Goal: Complete application form

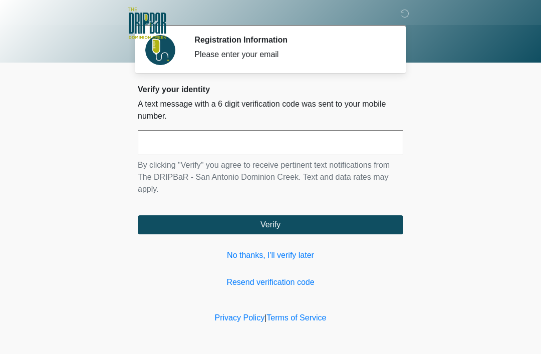
click at [224, 147] on input "text" at bounding box center [270, 142] width 265 height 25
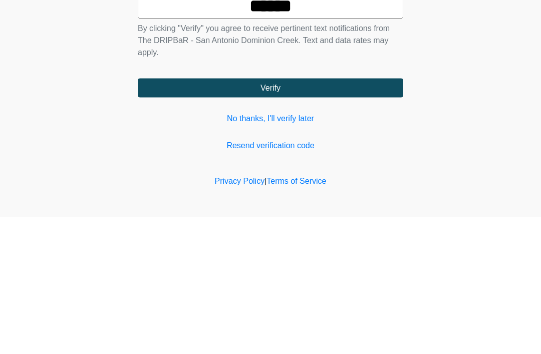
type input "******"
click at [308, 215] on button "Verify" at bounding box center [270, 224] width 265 height 19
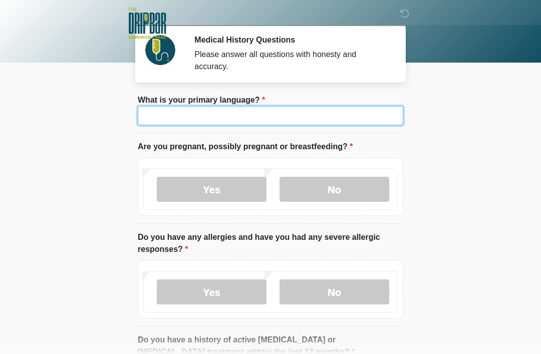
click at [267, 119] on input "What is your primary language?" at bounding box center [270, 115] width 265 height 19
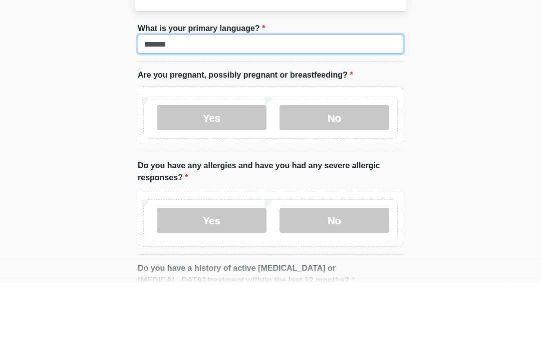
type input "*******"
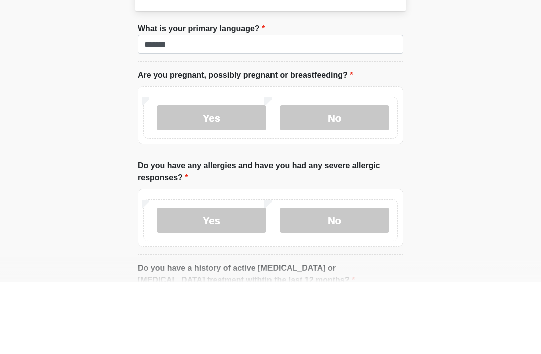
click at [333, 177] on label "No" at bounding box center [334, 189] width 110 height 25
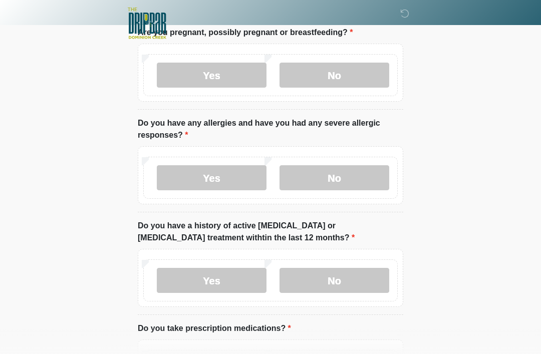
scroll to position [127, 0]
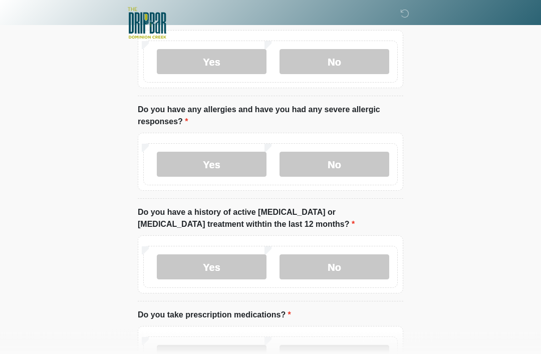
click at [352, 172] on label "No" at bounding box center [334, 164] width 110 height 25
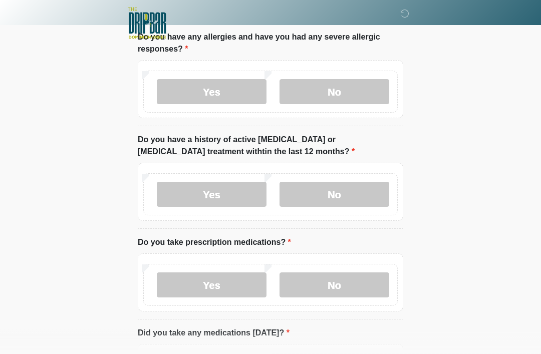
scroll to position [199, 0]
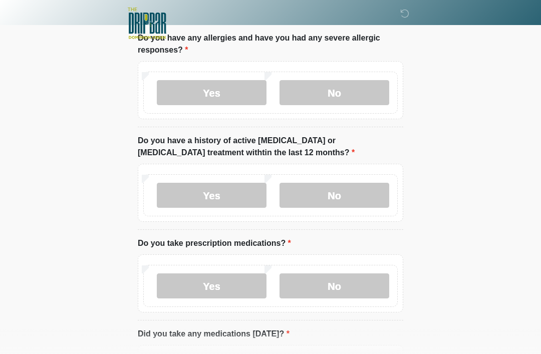
click at [341, 191] on label "No" at bounding box center [334, 195] width 110 height 25
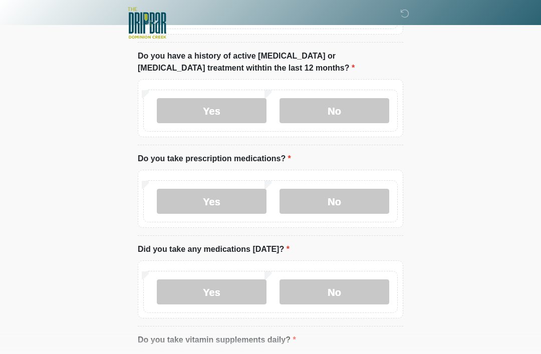
scroll to position [284, 0]
click at [346, 197] on label "No" at bounding box center [334, 201] width 110 height 25
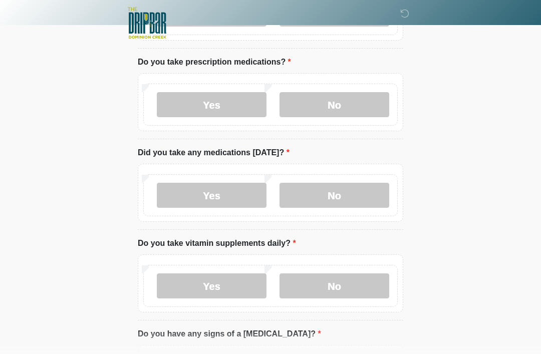
scroll to position [388, 0]
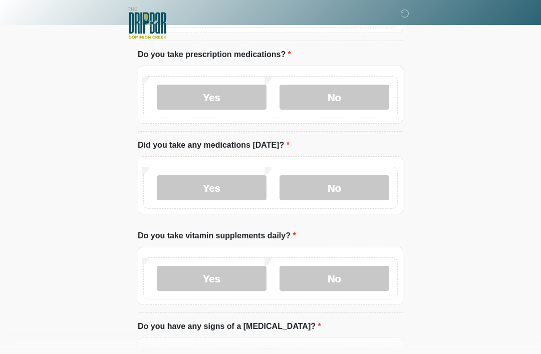
click at [331, 194] on label "No" at bounding box center [334, 188] width 110 height 25
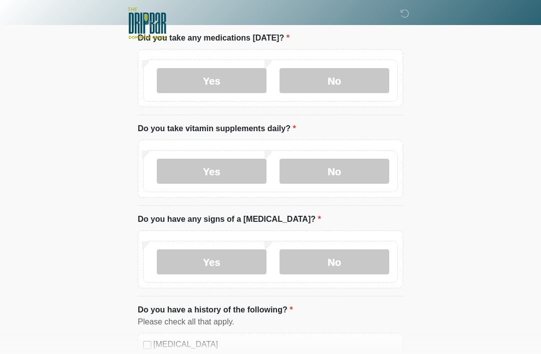
scroll to position [496, 0]
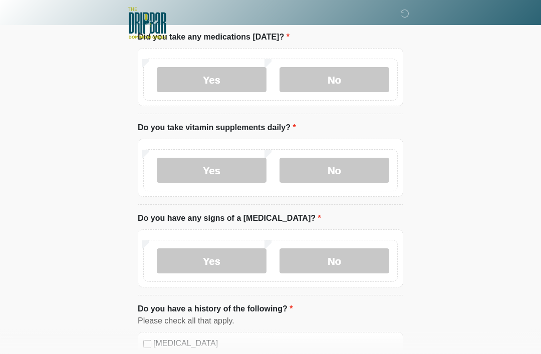
click at [232, 165] on label "Yes" at bounding box center [212, 170] width 110 height 25
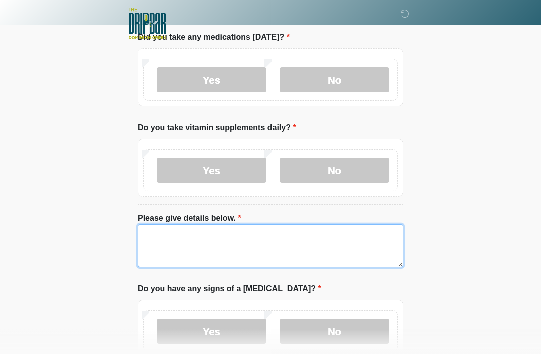
click at [233, 241] on textarea "Please give details below." at bounding box center [270, 245] width 265 height 43
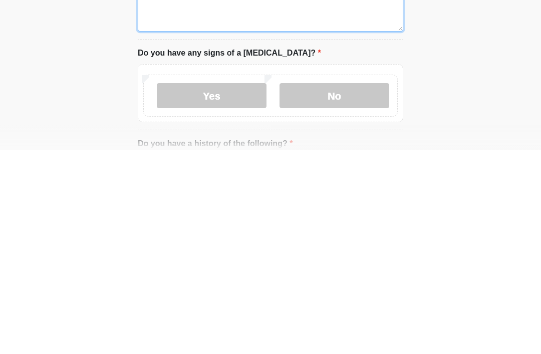
scroll to position [534, 0]
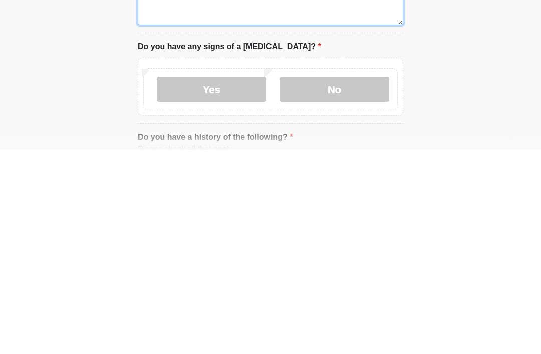
type textarea "**********"
click at [330, 281] on label "No" at bounding box center [334, 293] width 110 height 25
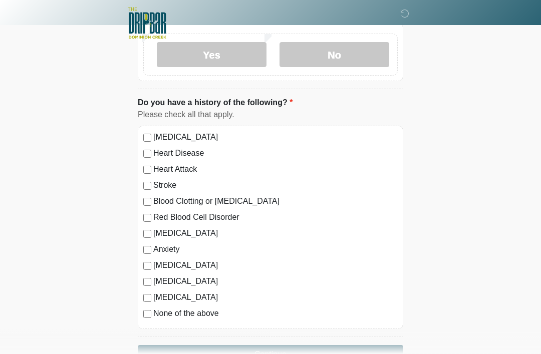
scroll to position [772, 0]
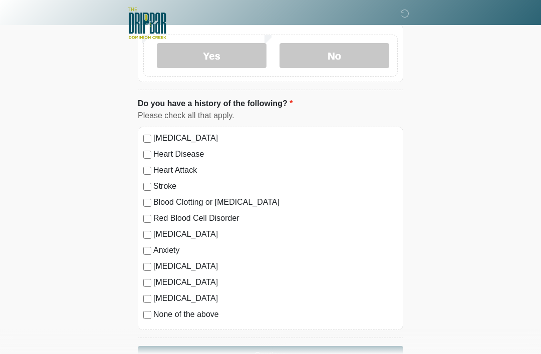
click at [203, 135] on label "[MEDICAL_DATA]" at bounding box center [275, 138] width 244 height 12
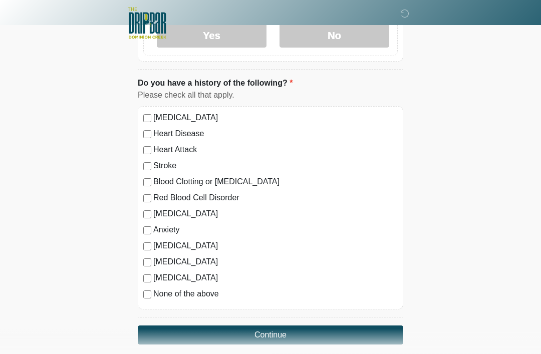
scroll to position [803, 0]
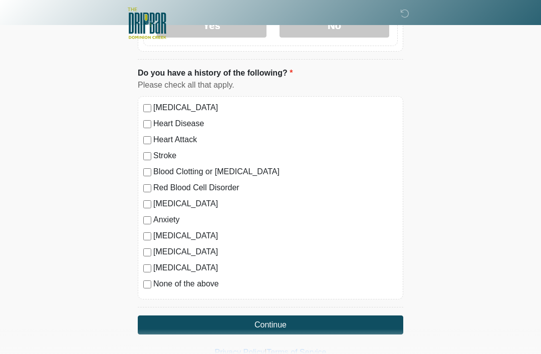
click at [188, 106] on label "[MEDICAL_DATA]" at bounding box center [275, 108] width 244 height 12
click at [181, 285] on label "None of the above" at bounding box center [275, 284] width 244 height 12
click at [307, 322] on button "Continue" at bounding box center [270, 325] width 265 height 19
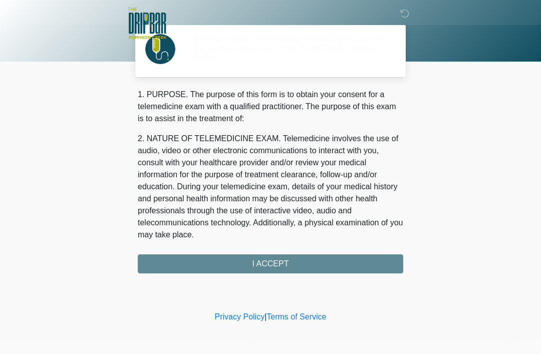
scroll to position [0, 0]
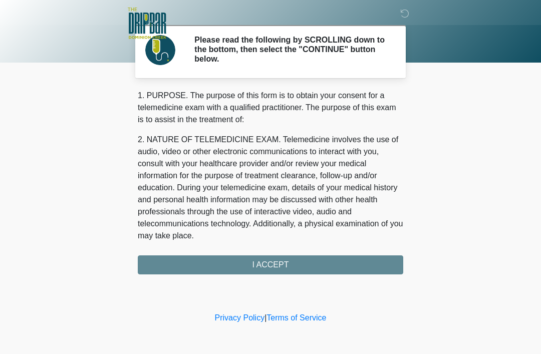
click at [315, 265] on div "1. PURPOSE. The purpose of this form is to obtain your consent for a telemedici…" at bounding box center [270, 182] width 265 height 185
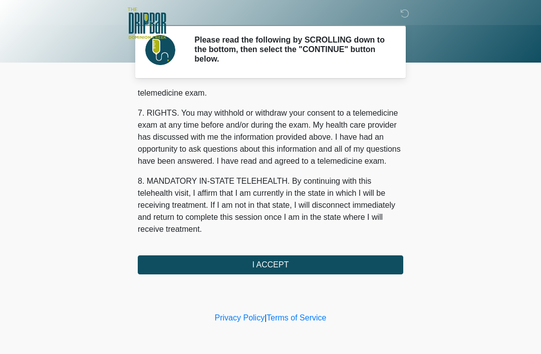
scroll to position [439, 0]
click at [308, 259] on button "I ACCEPT" at bounding box center [270, 264] width 265 height 19
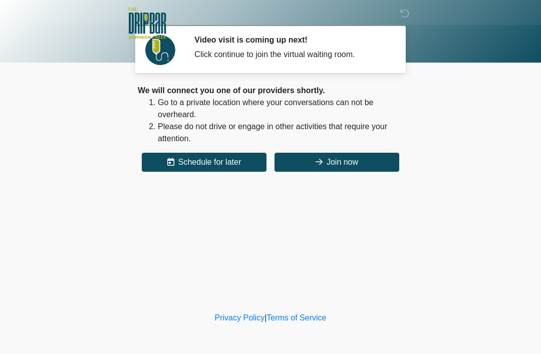
click at [343, 164] on button "Join now" at bounding box center [336, 162] width 125 height 19
